Goal: Find specific page/section: Find specific page/section

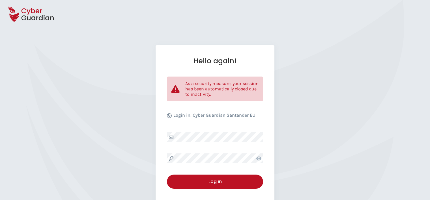
select select "English"
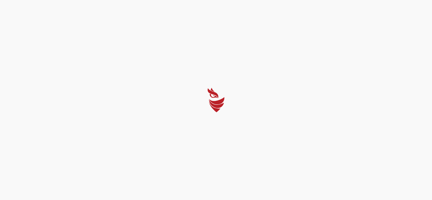
select select "English"
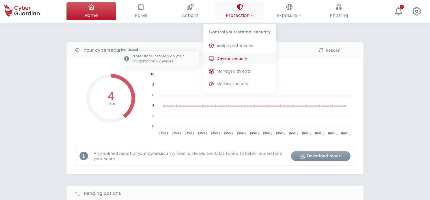
click at [244, 57] on span "Device security" at bounding box center [232, 59] width 31 height 6
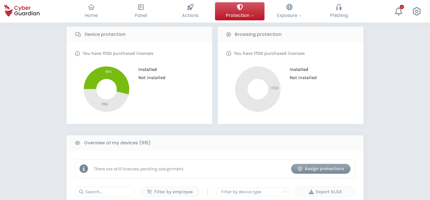
scroll to position [106, 0]
